Goal: Information Seeking & Learning: Understand process/instructions

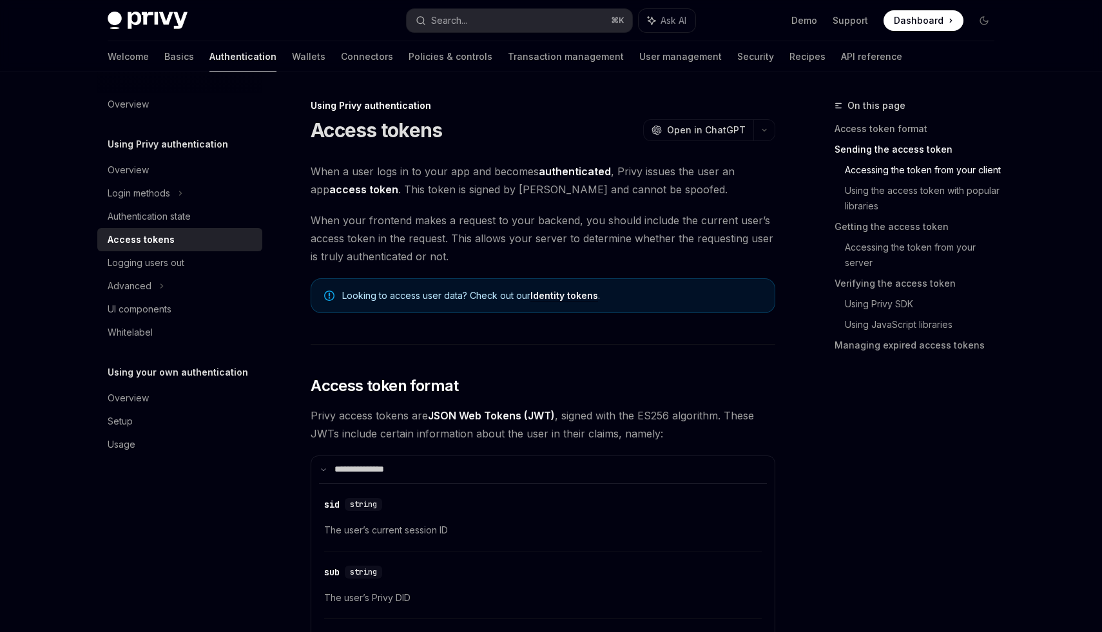
scroll to position [552, 0]
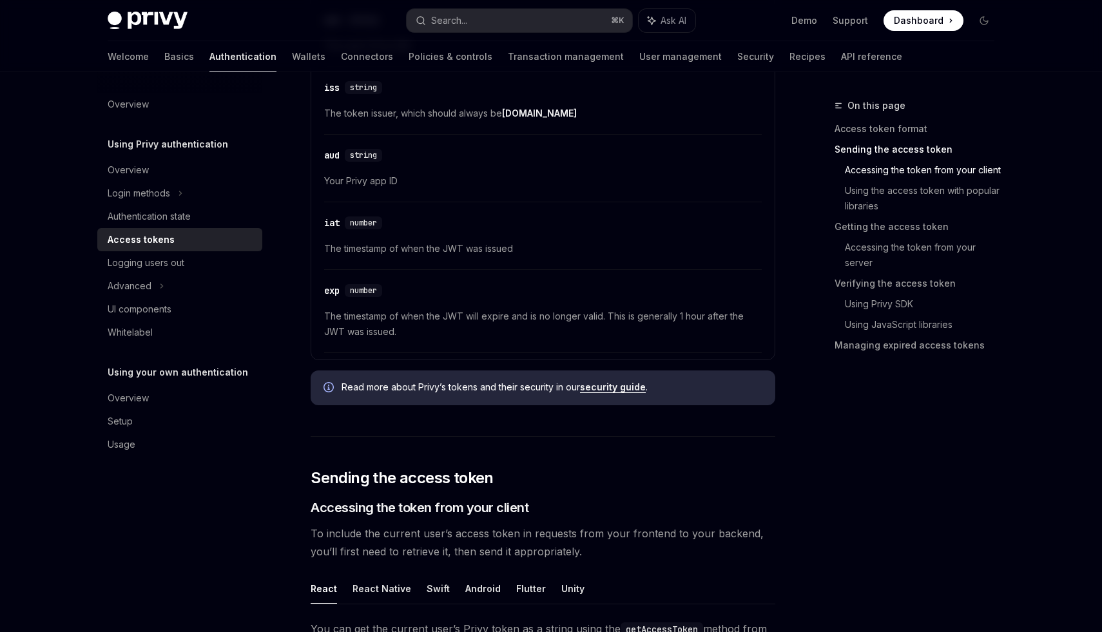
click at [473, 327] on span "The timestamp of when the JWT will expire and is no longer valid. This is gener…" at bounding box center [543, 324] width 438 height 31
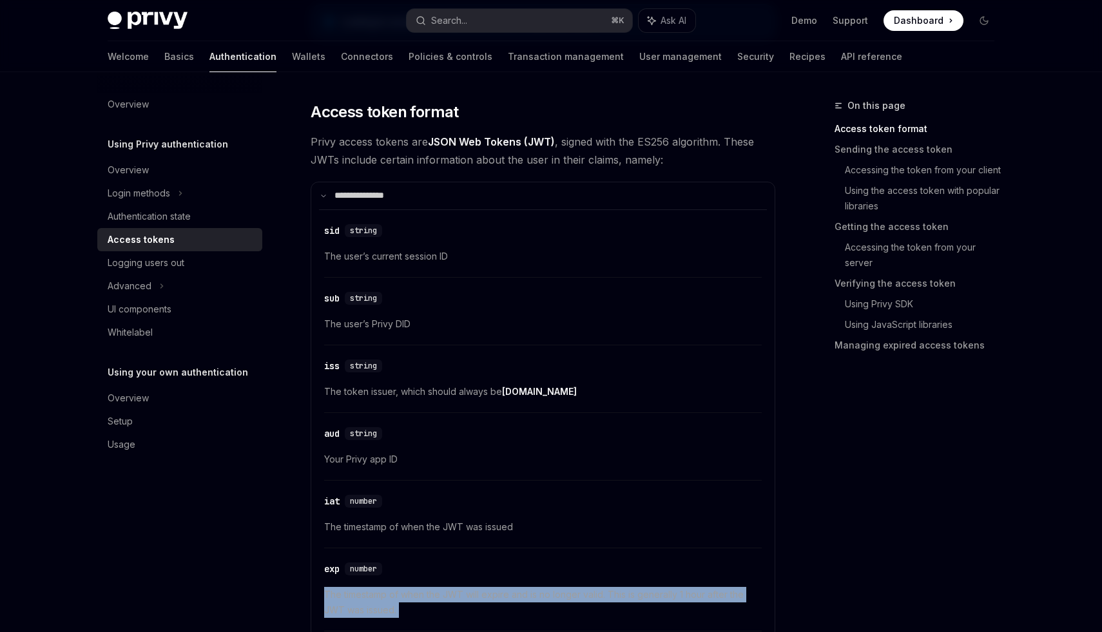
scroll to position [171, 0]
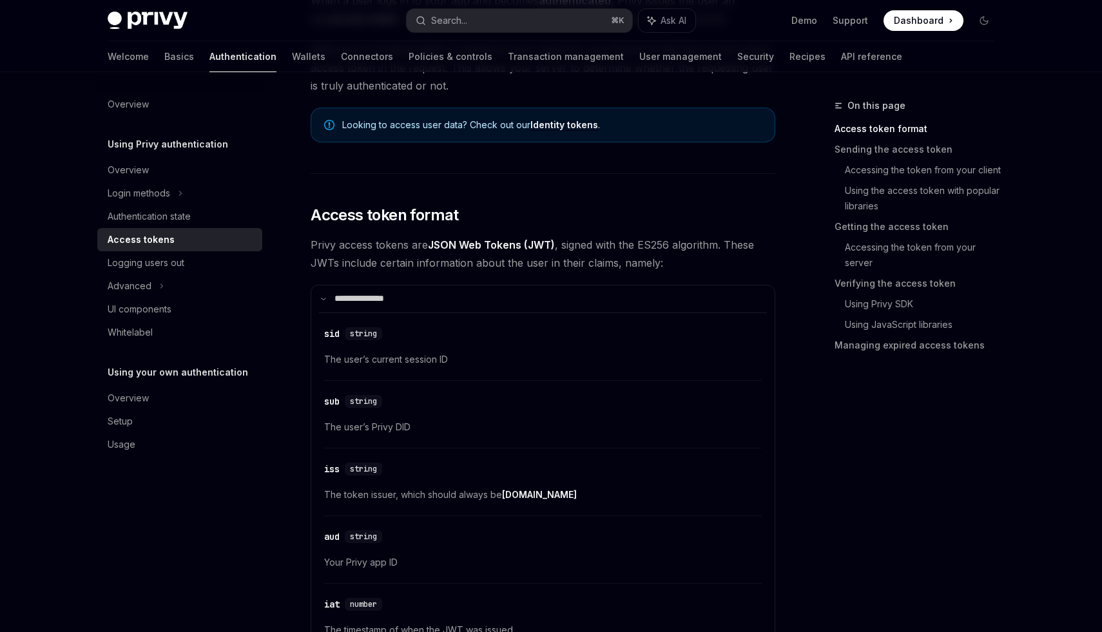
click at [371, 242] on span "Privy access tokens are JSON Web Tokens (JWT) , signed with the ES256 algorithm…" at bounding box center [543, 254] width 465 height 36
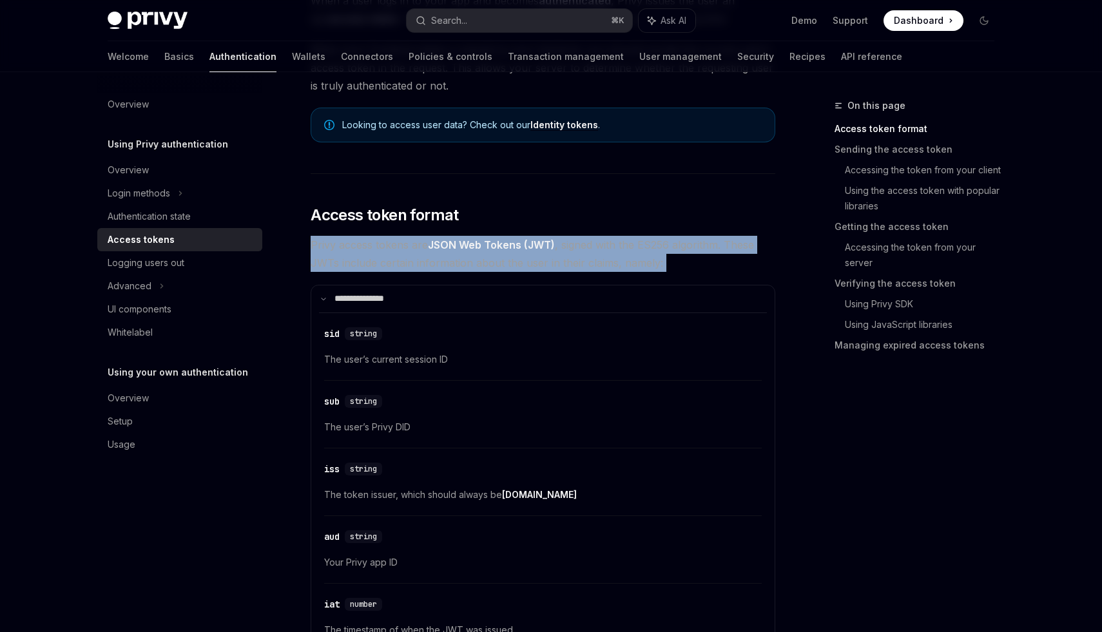
click at [371, 258] on span "Privy access tokens are JSON Web Tokens (JWT) , signed with the ES256 algorithm…" at bounding box center [543, 254] width 465 height 36
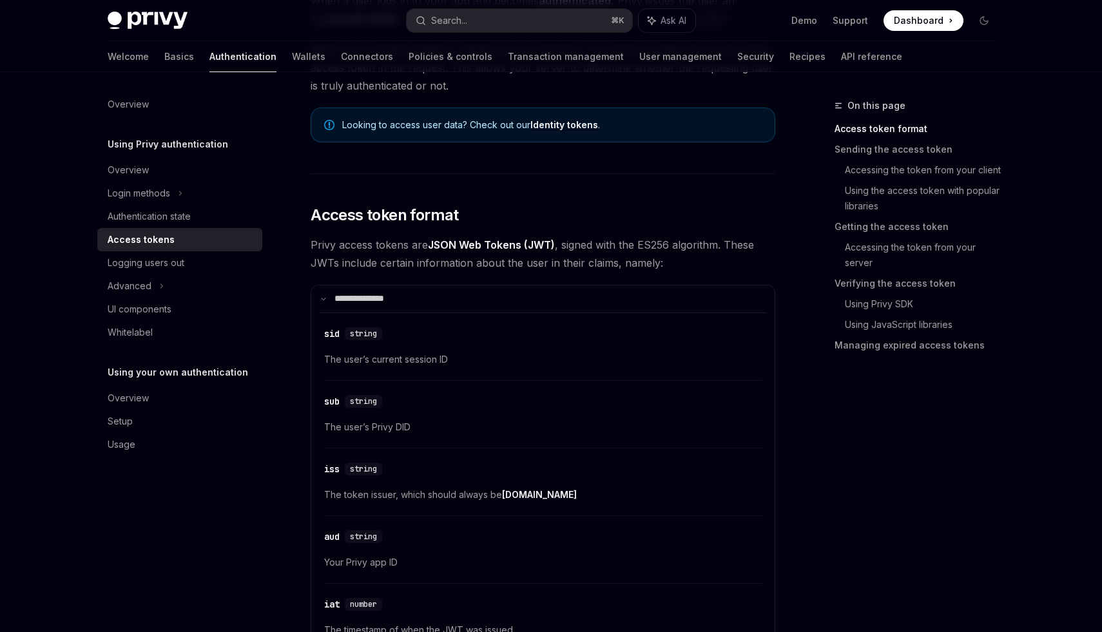
click at [371, 258] on span "Privy access tokens are JSON Web Tokens (JWT) , signed with the ES256 algorithm…" at bounding box center [543, 254] width 465 height 36
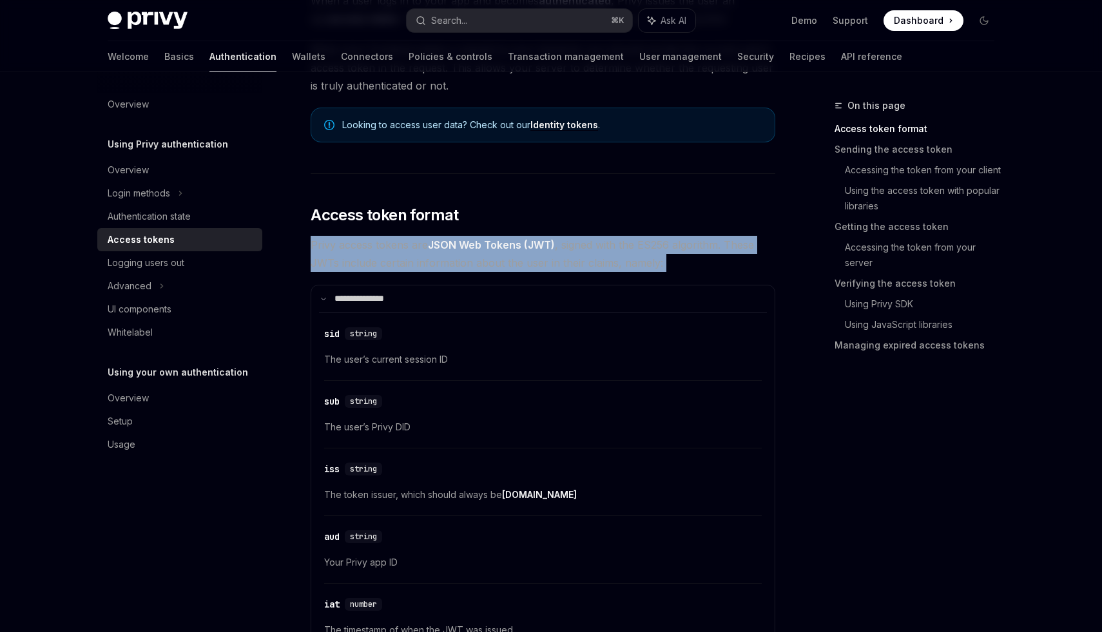
click at [383, 252] on span "Privy access tokens are JSON Web Tokens (JWT) , signed with the ES256 algorithm…" at bounding box center [543, 254] width 465 height 36
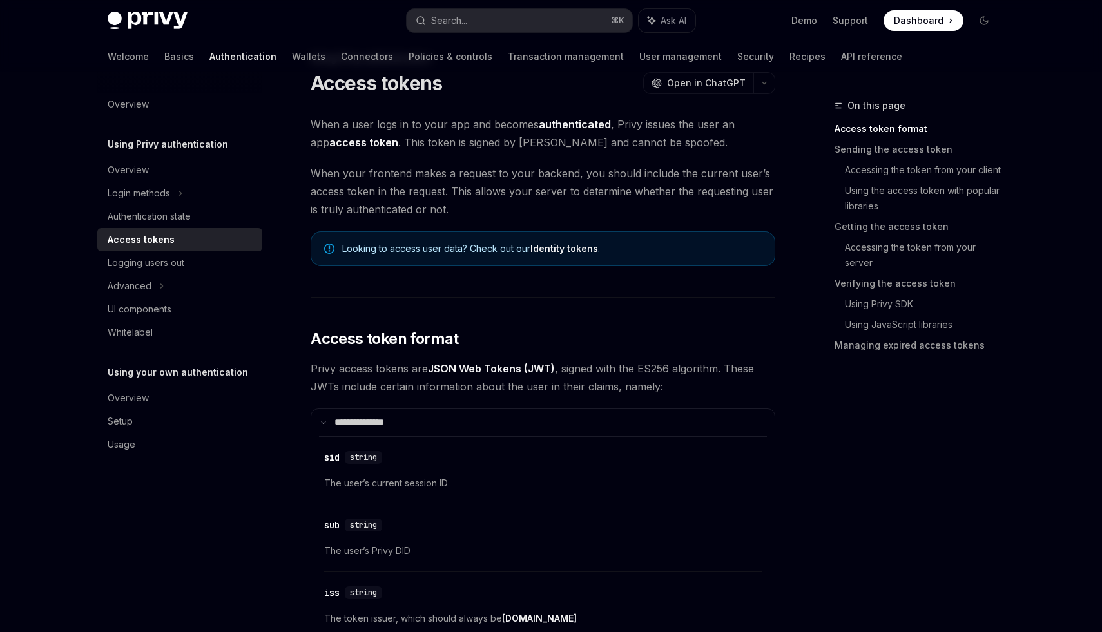
scroll to position [43, 0]
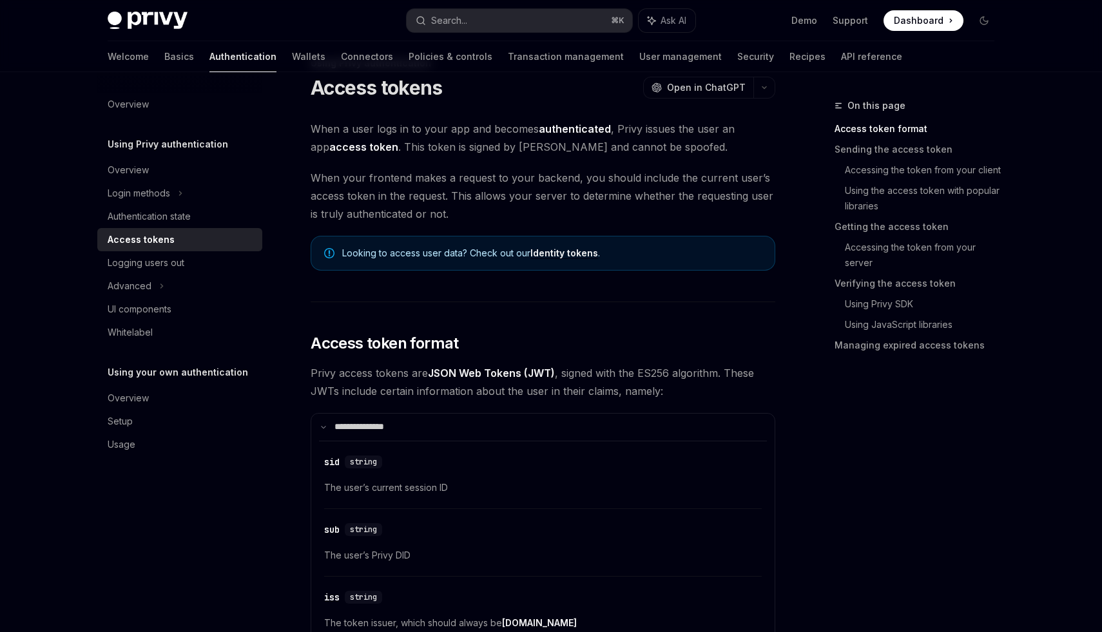
click at [565, 250] on link "Identity tokens" at bounding box center [564, 253] width 68 height 12
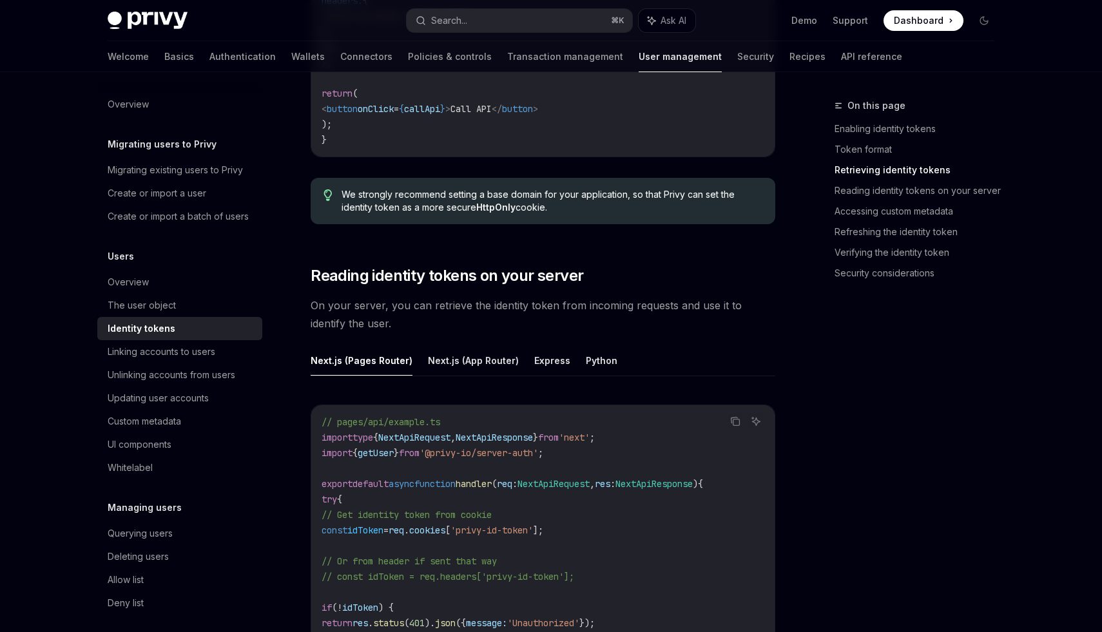
scroll to position [1548, 0]
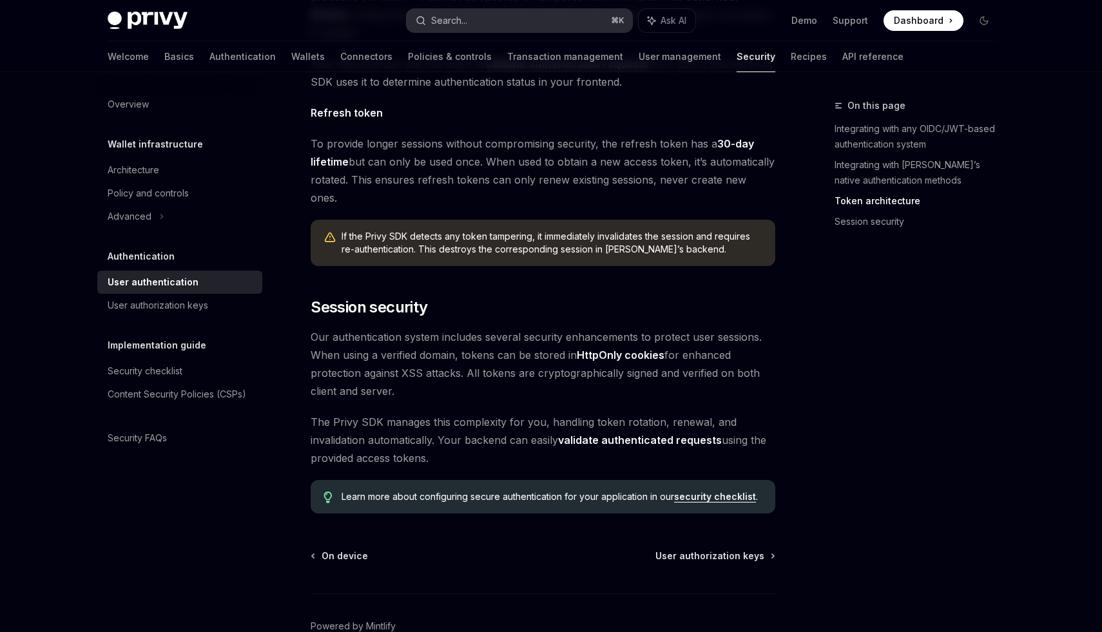
click at [457, 17] on div "Search..." at bounding box center [449, 20] width 36 height 15
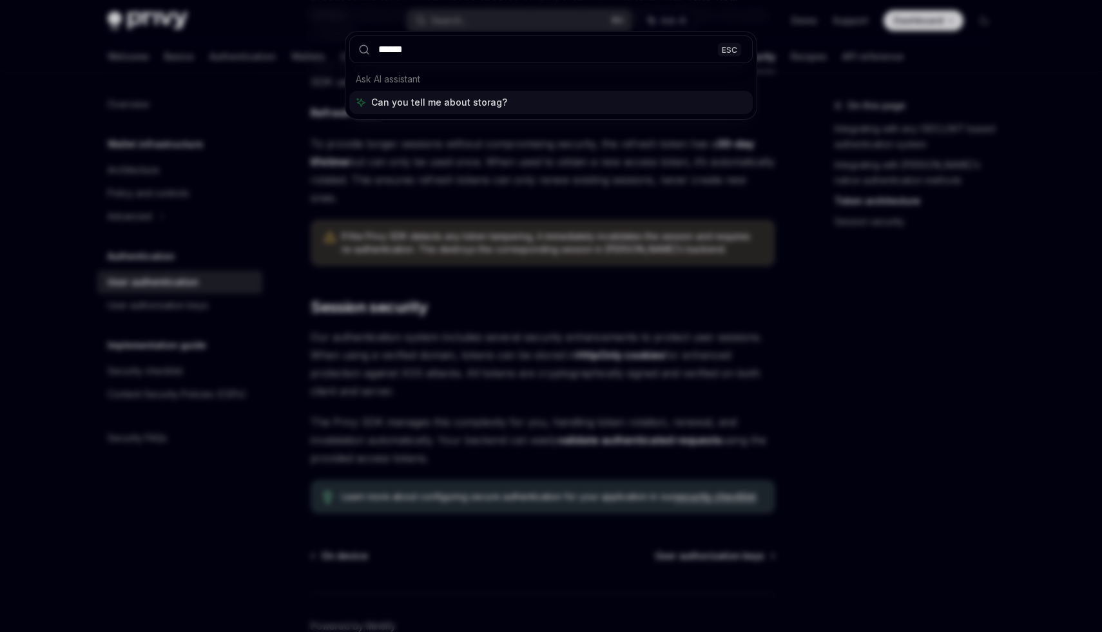
type input "*******"
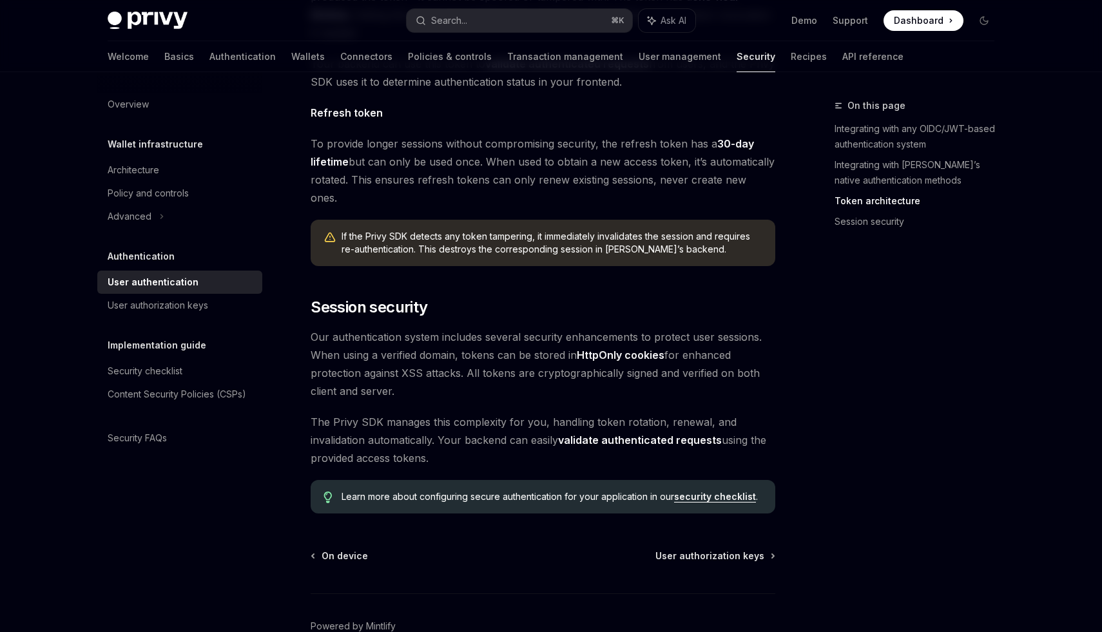
type textarea "*"
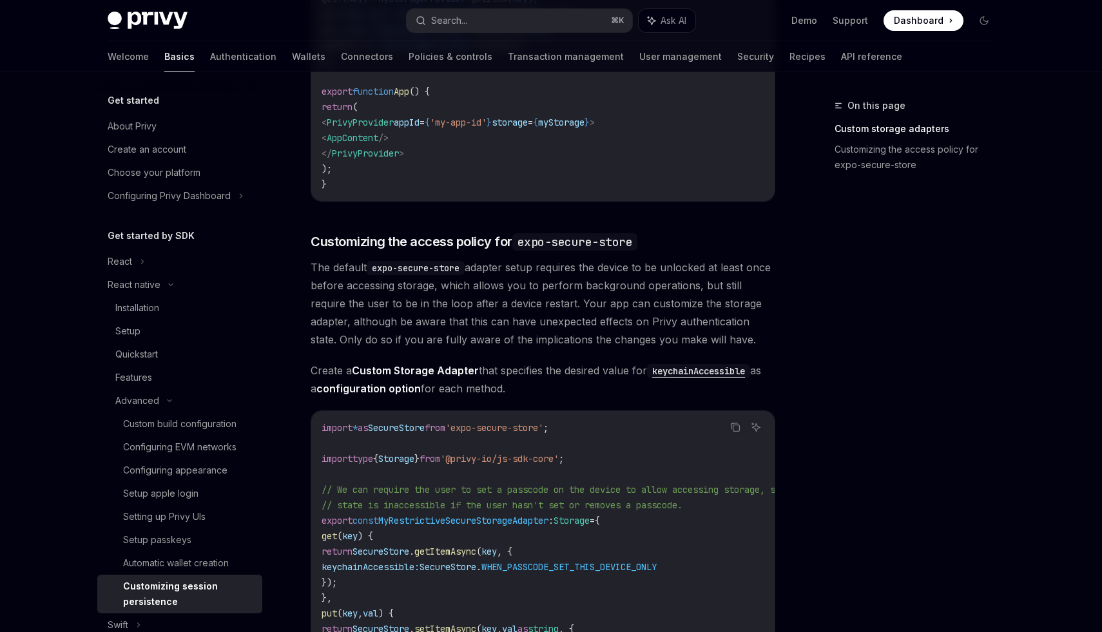
scroll to position [647, 0]
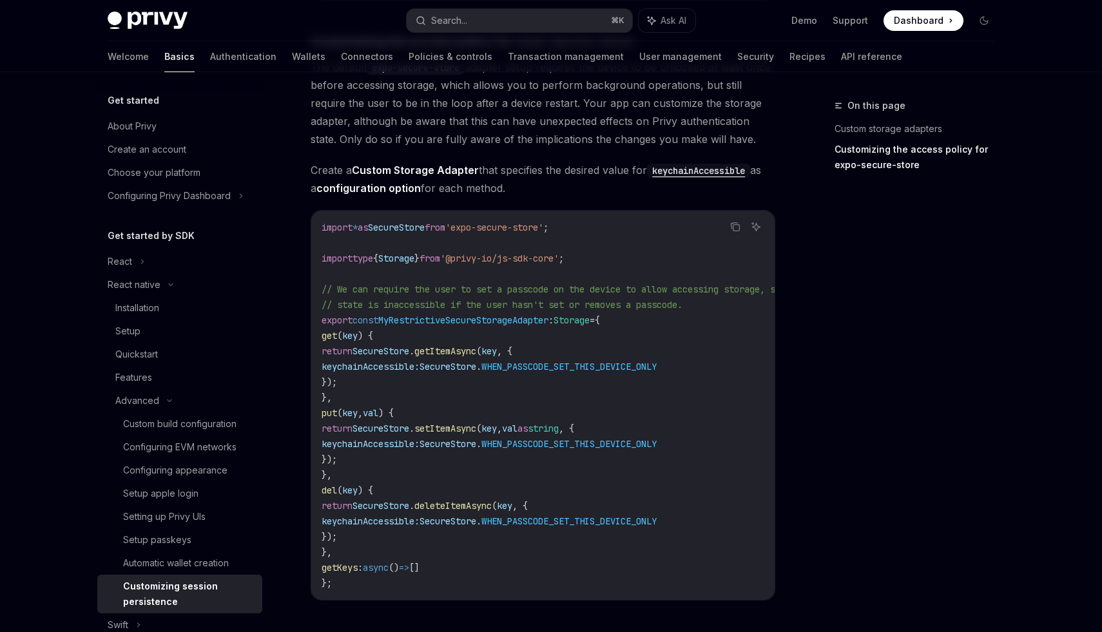
click at [590, 366] on span "WHEN_PASSCODE_SET_THIS_DEVICE_ONLY" at bounding box center [568, 367] width 175 height 12
click at [441, 342] on code "import * as SecureStore from 'expo-secure-store' ; import type { Storage } from…" at bounding box center [582, 405] width 521 height 371
click at [451, 305] on span "// state is inaccessible if the user hasn't set or removes a passcode." at bounding box center [502, 305] width 361 height 12
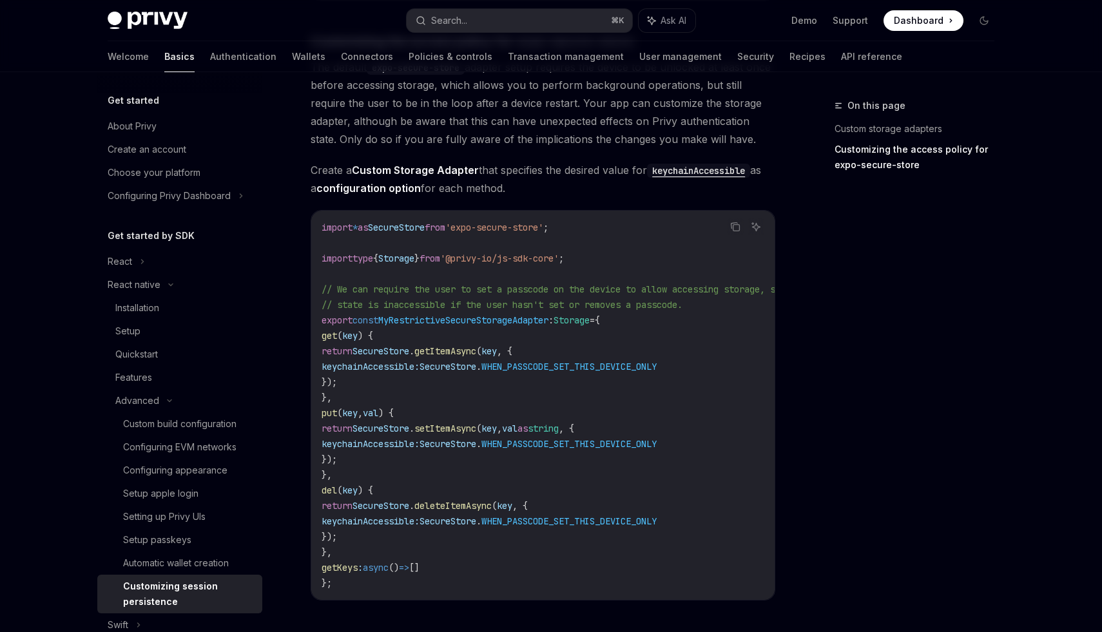
click at [451, 305] on span "// state is inaccessible if the user hasn't set or removes a passcode." at bounding box center [502, 305] width 361 height 12
click at [467, 300] on span "// state is inaccessible if the user hasn't set or removes a passcode." at bounding box center [502, 305] width 361 height 12
click at [498, 299] on span "// state is inaccessible if the user hasn't set or removes a passcode." at bounding box center [502, 305] width 361 height 12
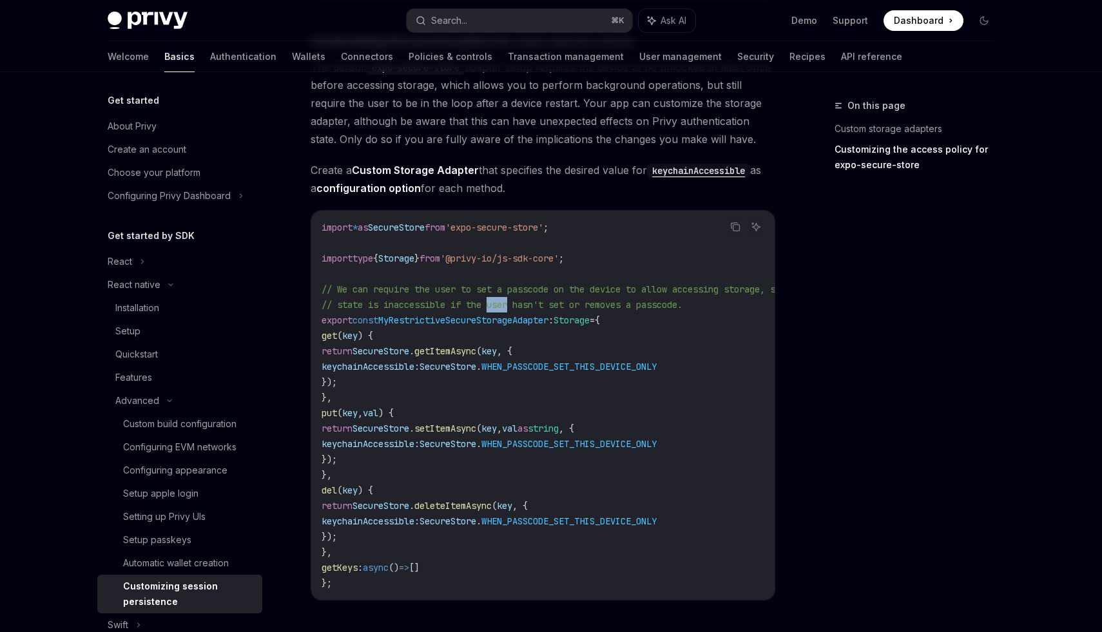
click at [498, 299] on span "// state is inaccessible if the user hasn't set or removes a passcode." at bounding box center [502, 305] width 361 height 12
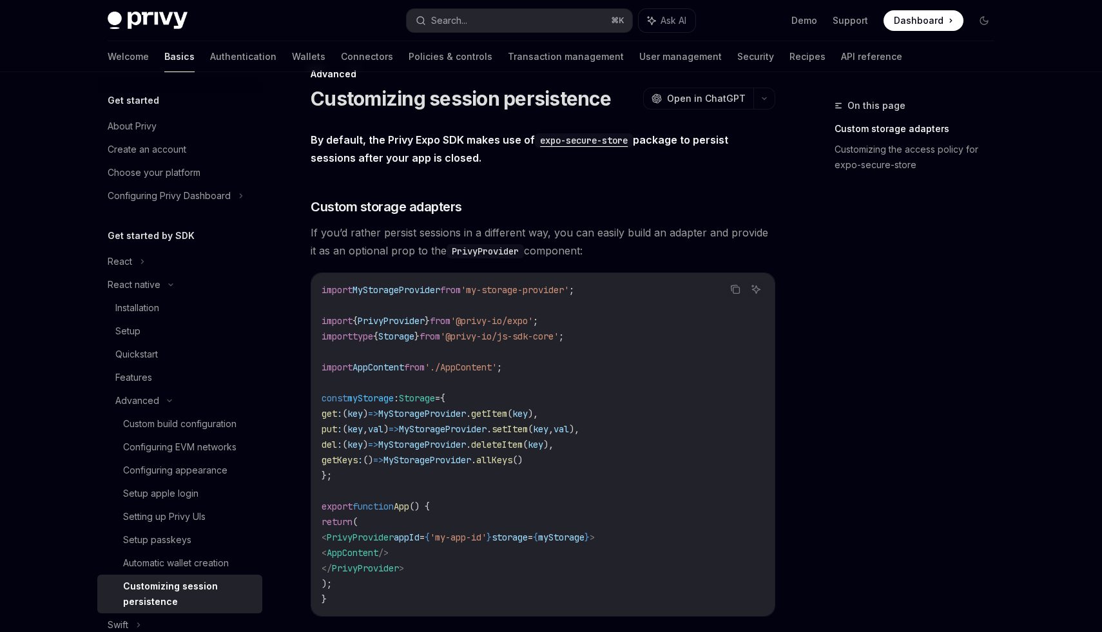
scroll to position [28, 0]
